Goal: Navigation & Orientation: Find specific page/section

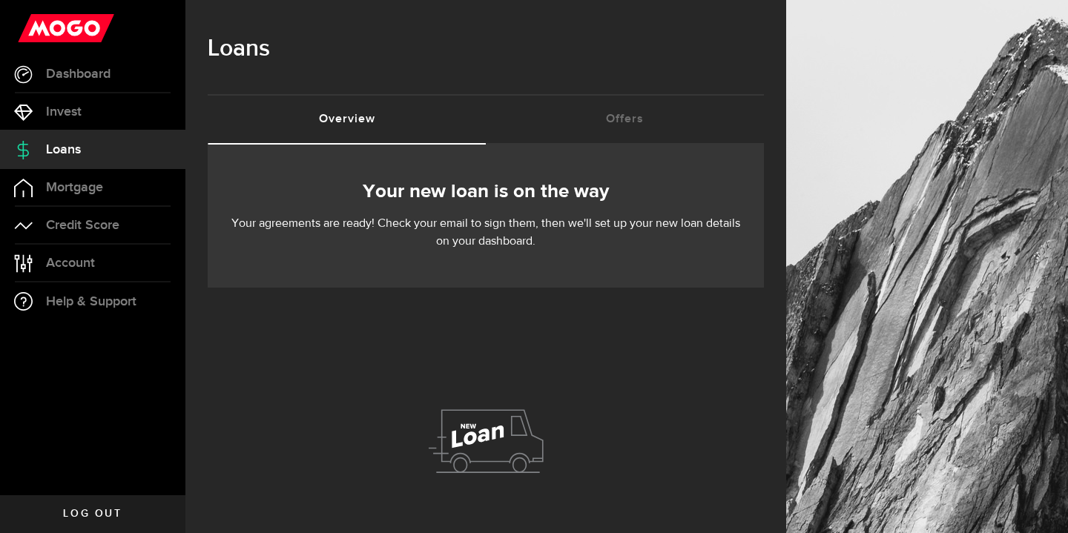
click at [544, 345] on div at bounding box center [486, 445] width 556 height 314
click at [110, 73] on span "Dashboard" at bounding box center [78, 73] width 65 height 13
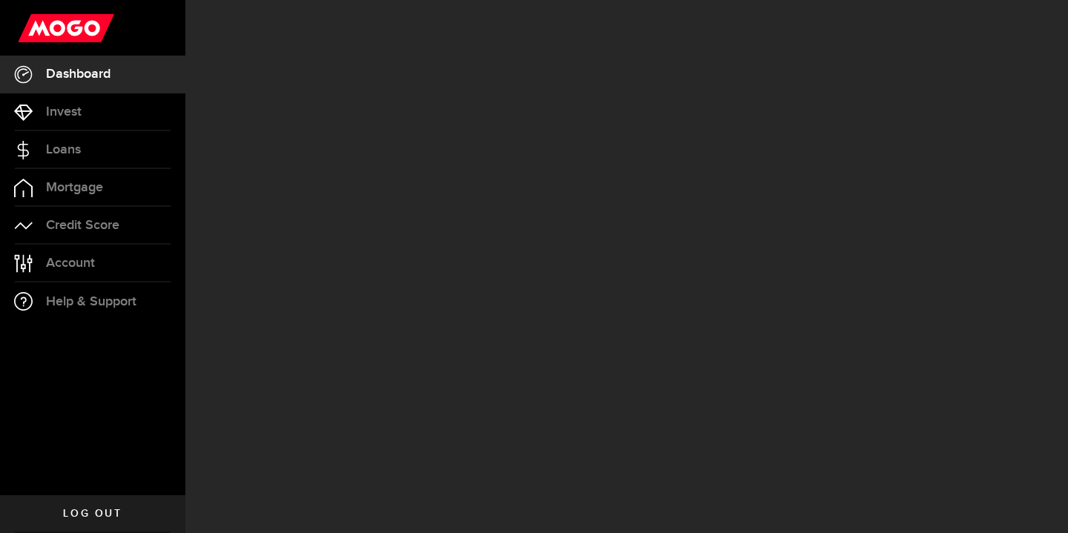
click at [110, 73] on span "Dashboard" at bounding box center [78, 73] width 65 height 13
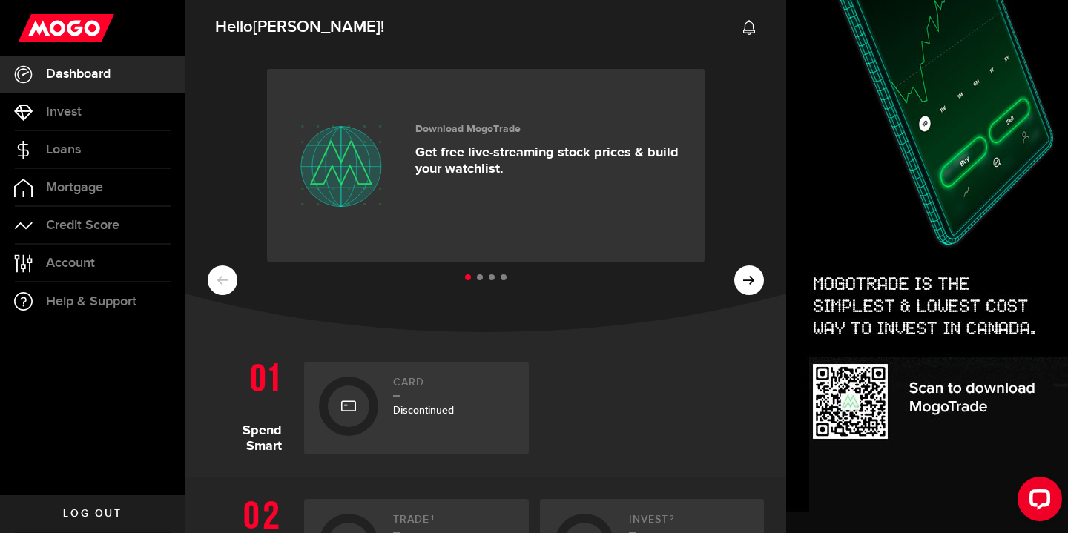
click at [225, 163] on div "Download MogoTrade Get free live-streaming stock prices & build your watchlist.…" at bounding box center [485, 191] width 601 height 282
click at [760, 265] on button at bounding box center [749, 280] width 30 height 30
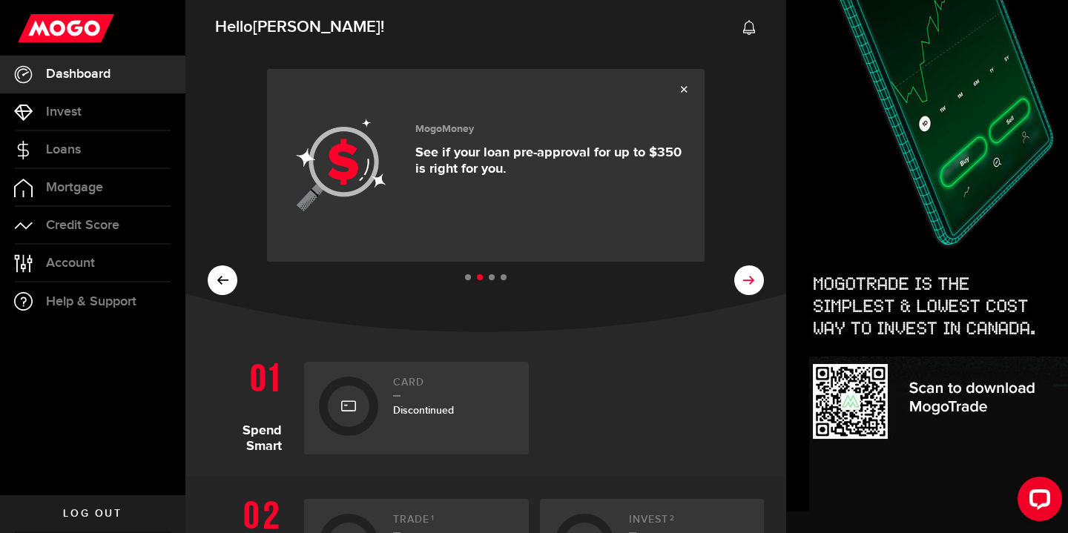
click at [760, 265] on button at bounding box center [749, 280] width 30 height 30
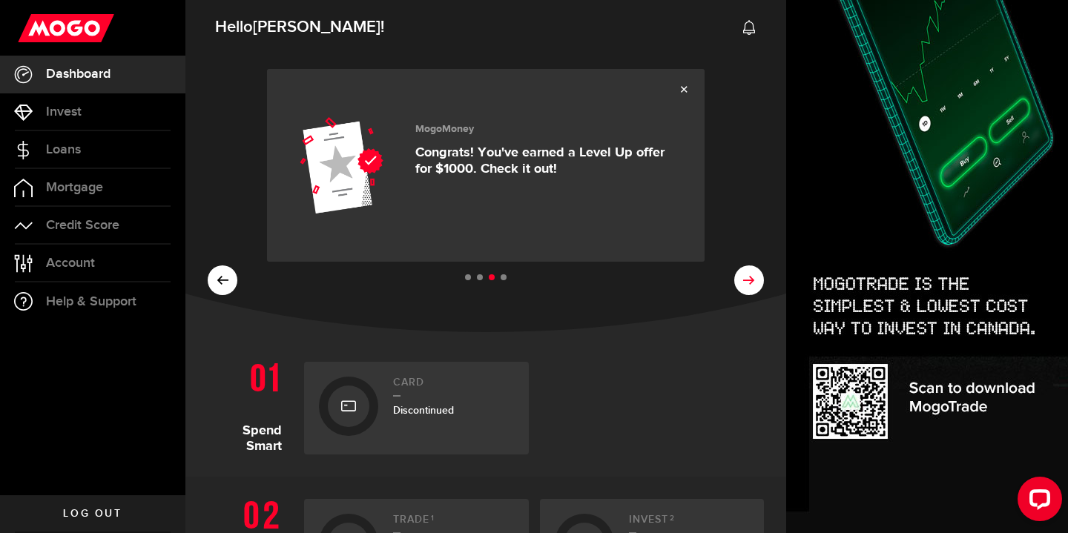
click at [760, 265] on button at bounding box center [749, 280] width 30 height 30
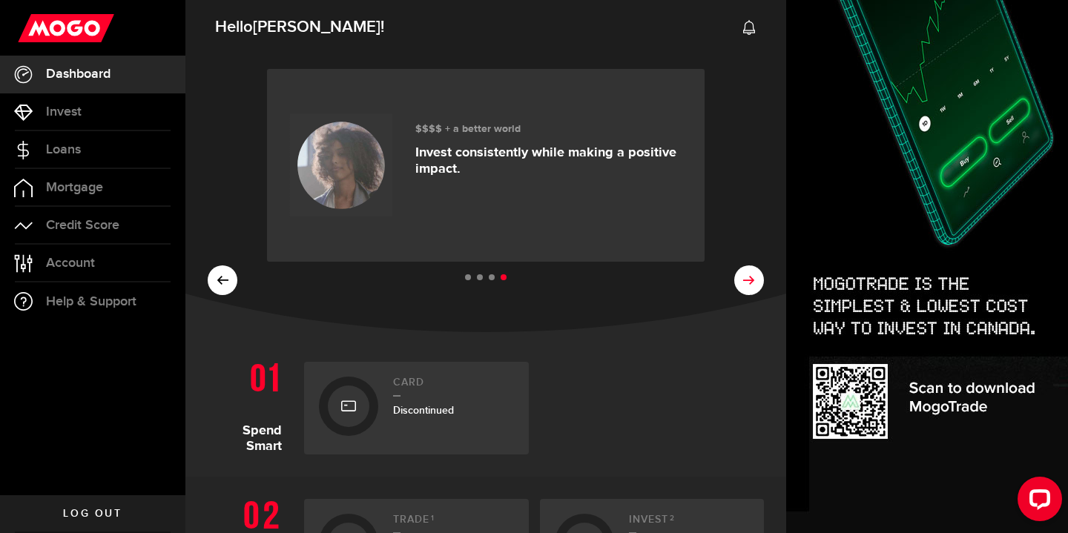
click at [760, 168] on div "Download MogoTrade Get free live-streaming stock prices & build your watchlist.…" at bounding box center [485, 191] width 601 height 282
click at [230, 265] on button at bounding box center [223, 280] width 30 height 30
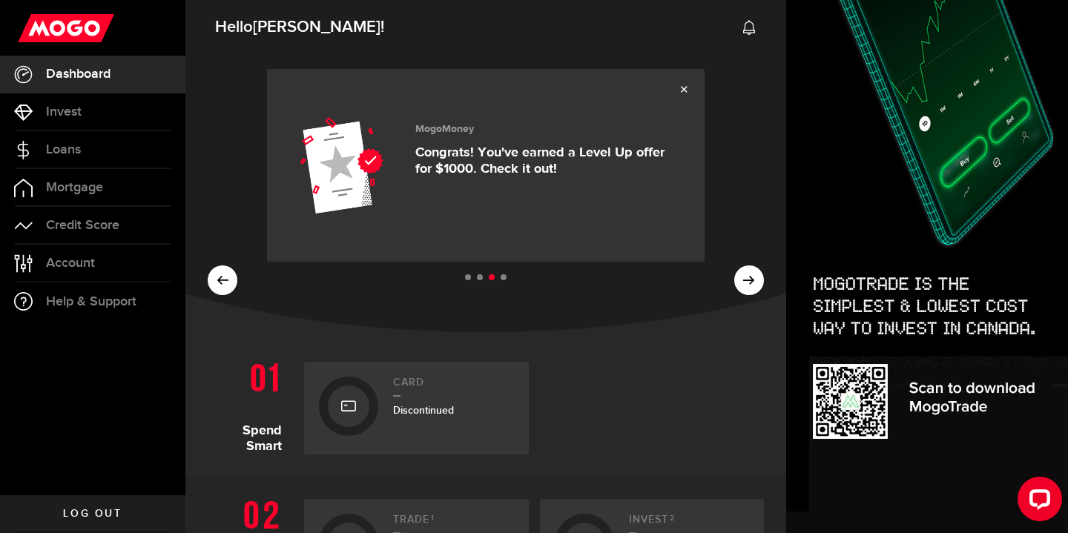
click at [429, 131] on h3 "MogoMoney" at bounding box center [548, 129] width 267 height 13
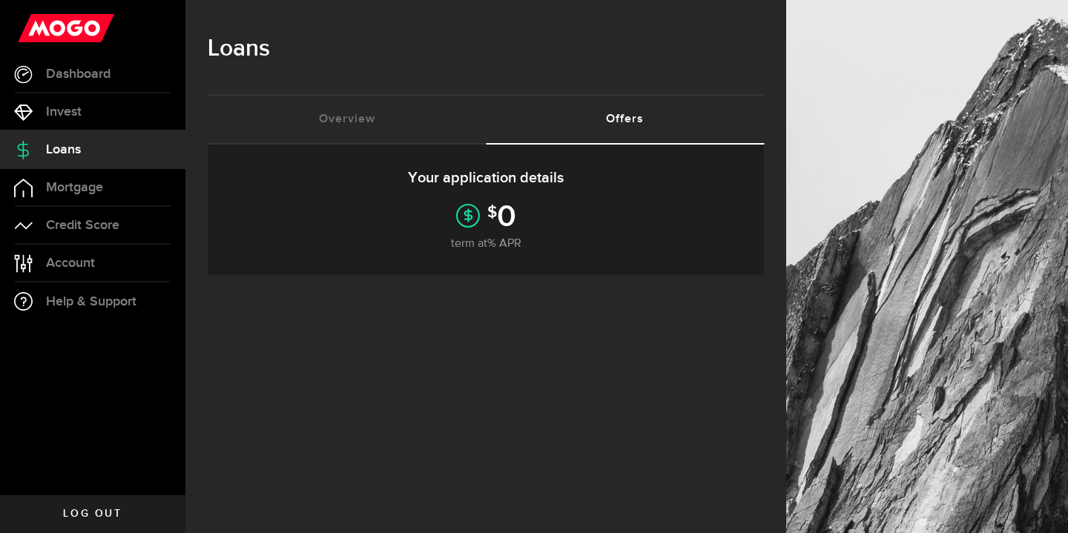
click at [527, 213] on div "$ 0" at bounding box center [486, 216] width 512 height 24
click at [127, 146] on link "Loans" at bounding box center [92, 149] width 185 height 37
